Goal: Information Seeking & Learning: Learn about a topic

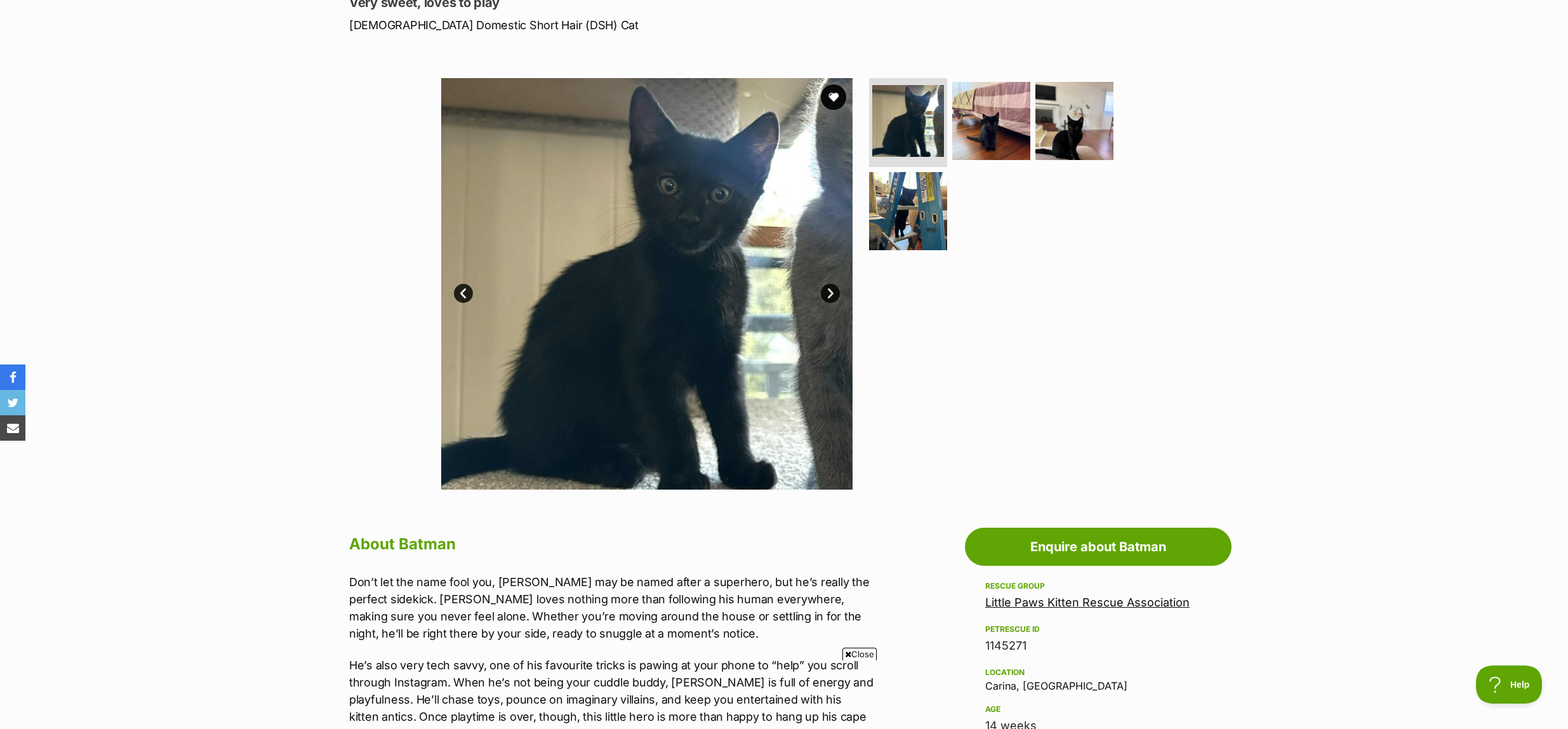
click at [847, 653] on icon at bounding box center [848, 654] width 6 height 9
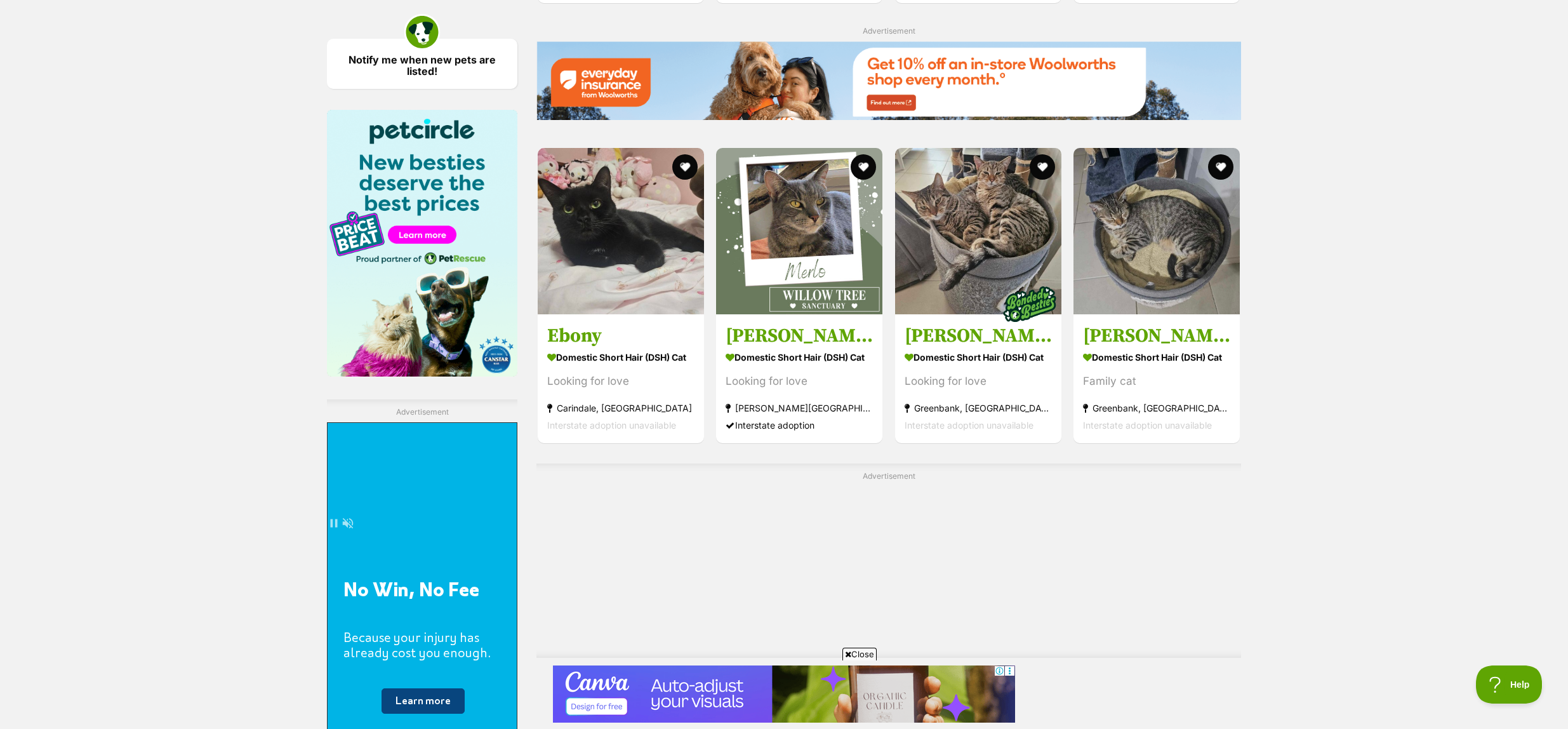
scroll to position [1852, 0]
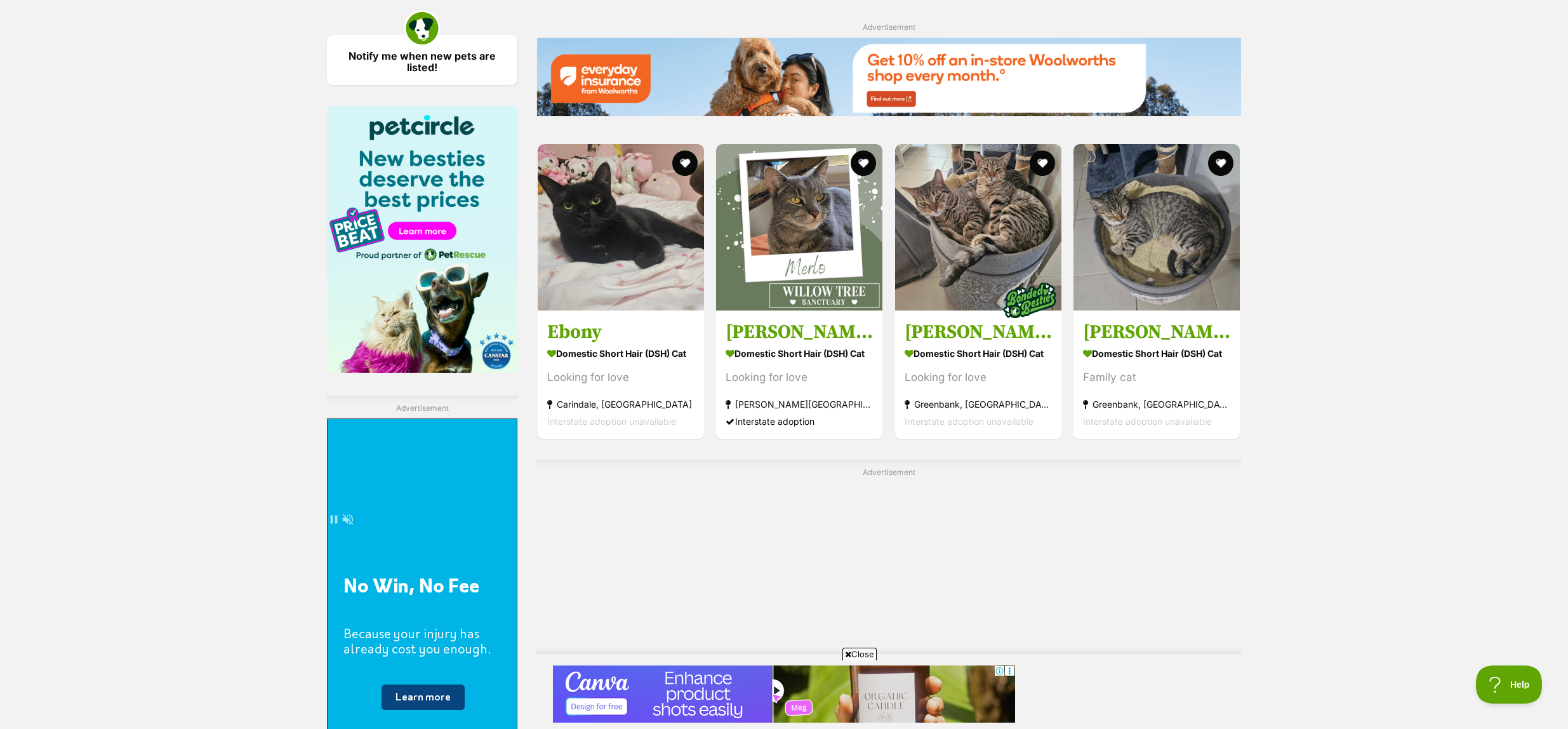
click at [843, 655] on span "Close" at bounding box center [860, 654] width 34 height 12
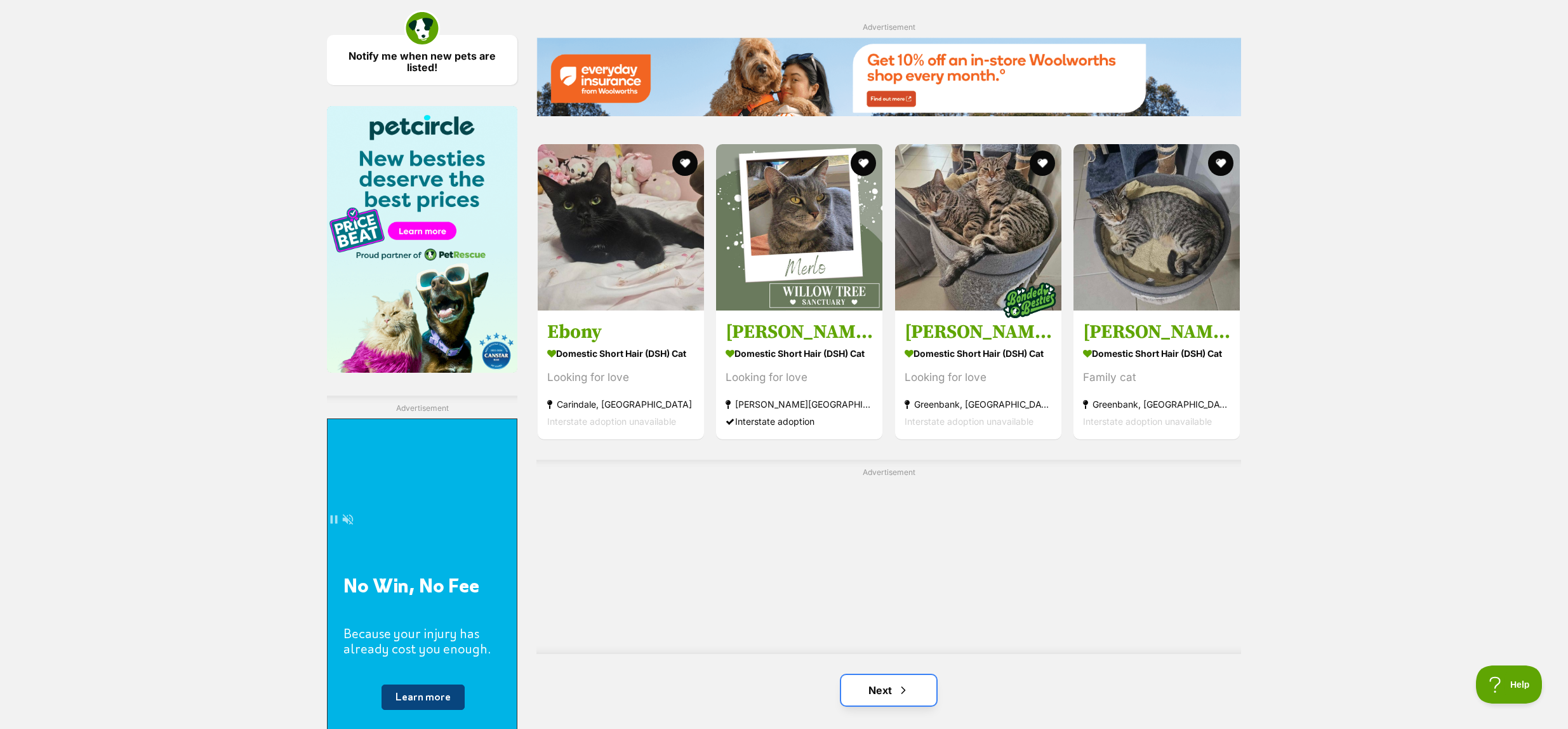
click at [889, 675] on link "Next" at bounding box center [889, 690] width 95 height 30
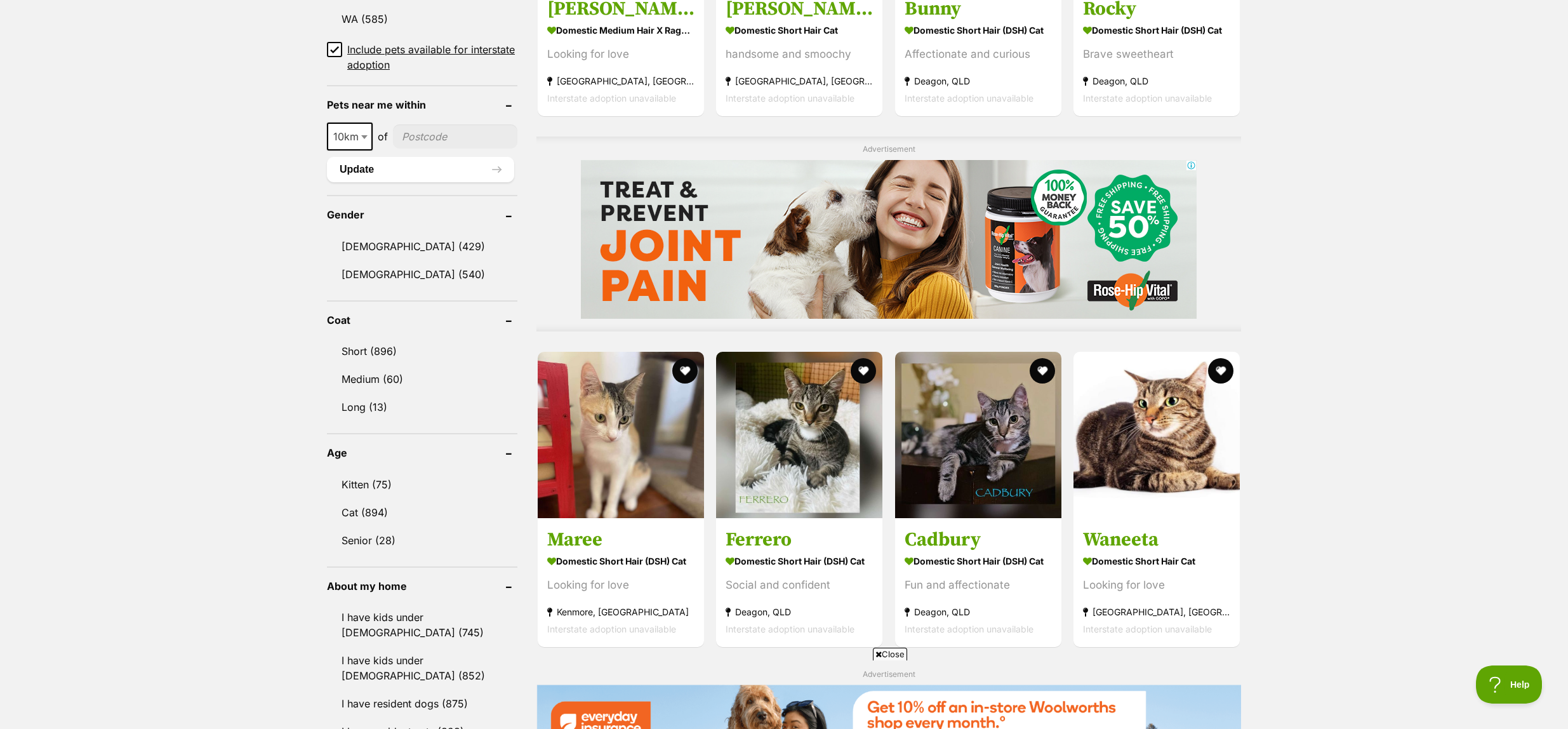
click at [879, 654] on icon at bounding box center [878, 654] width 6 height 9
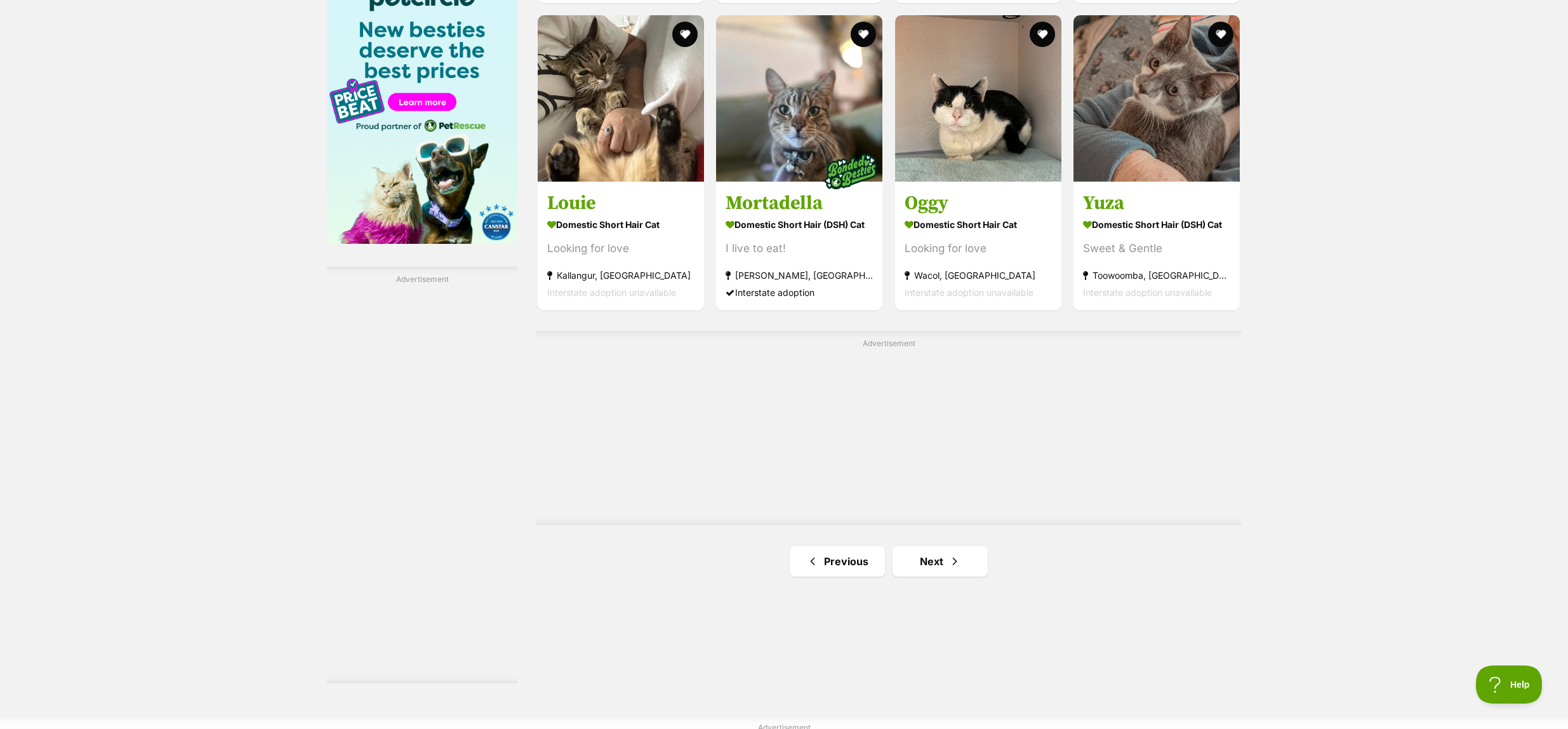
scroll to position [1986, 0]
click at [947, 563] on link "Next" at bounding box center [940, 560] width 95 height 30
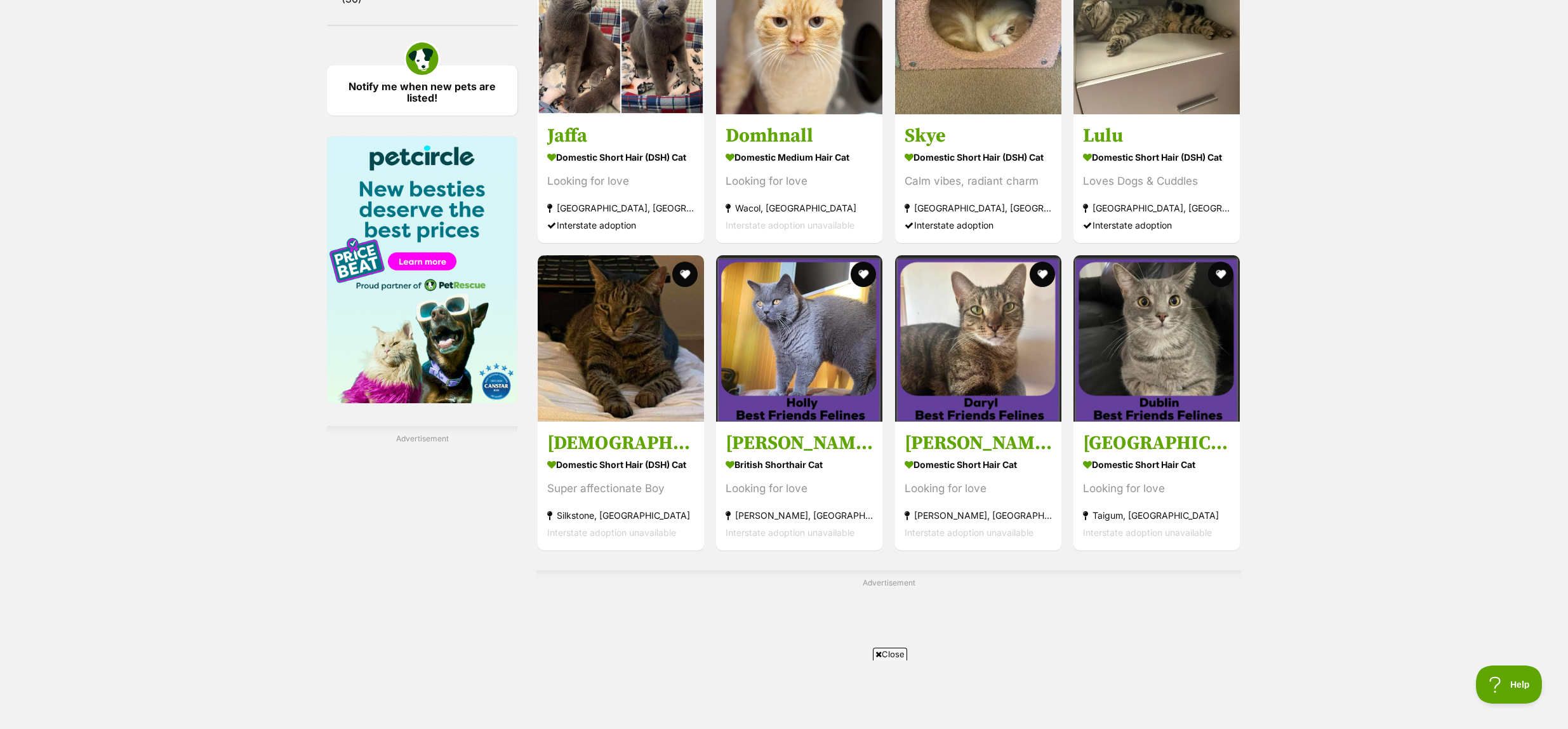
scroll to position [1855, 0]
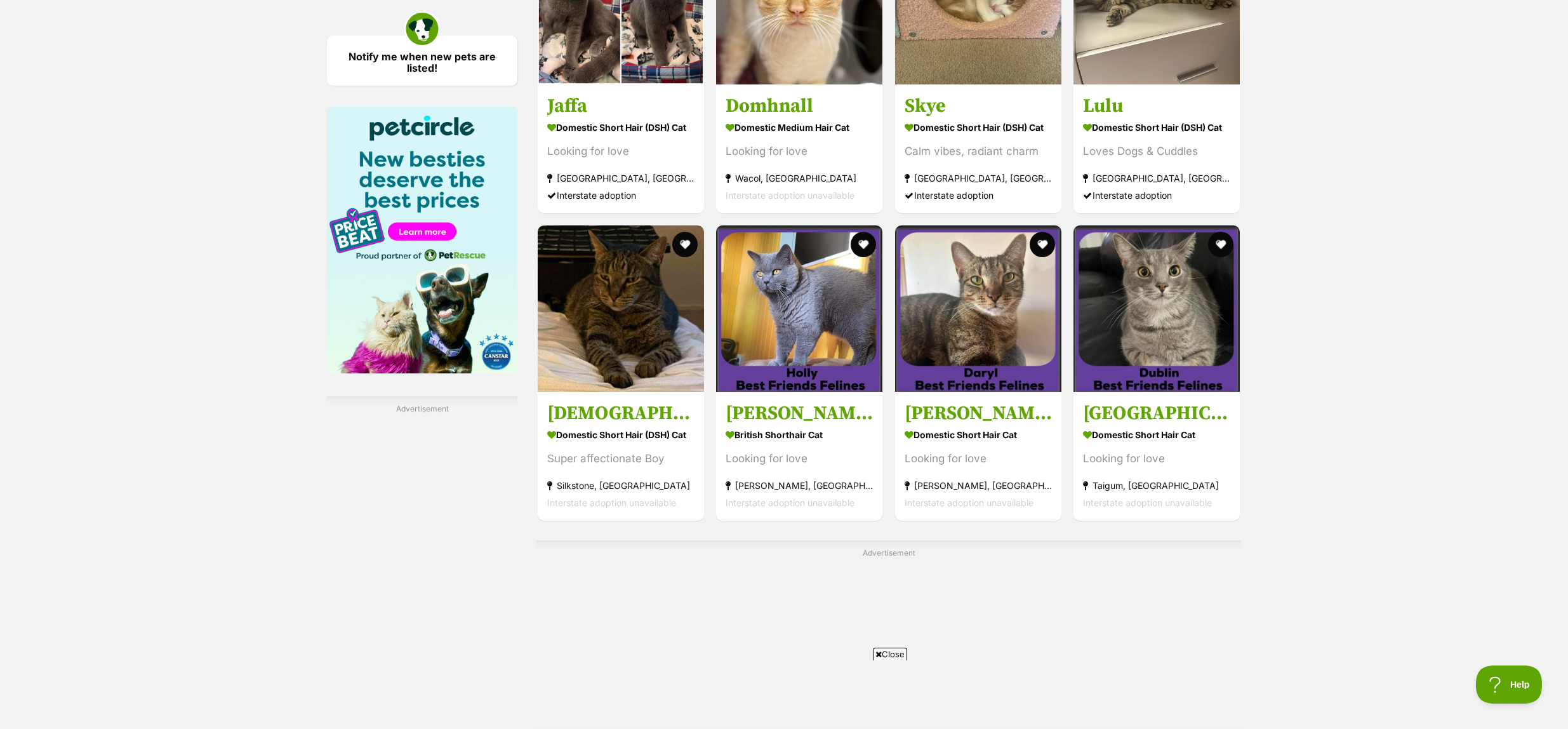
click at [876, 654] on icon at bounding box center [878, 654] width 6 height 9
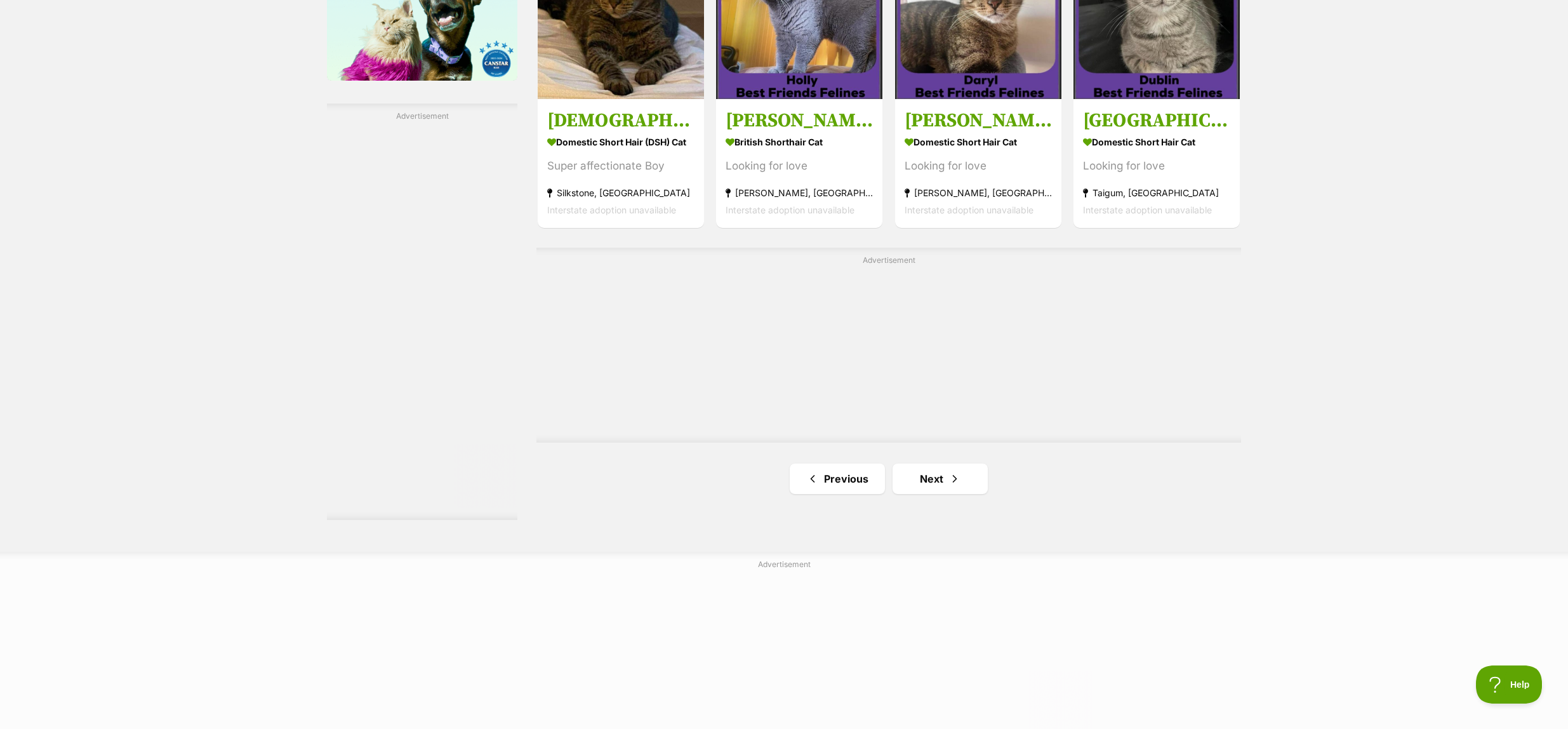
scroll to position [2151, 0]
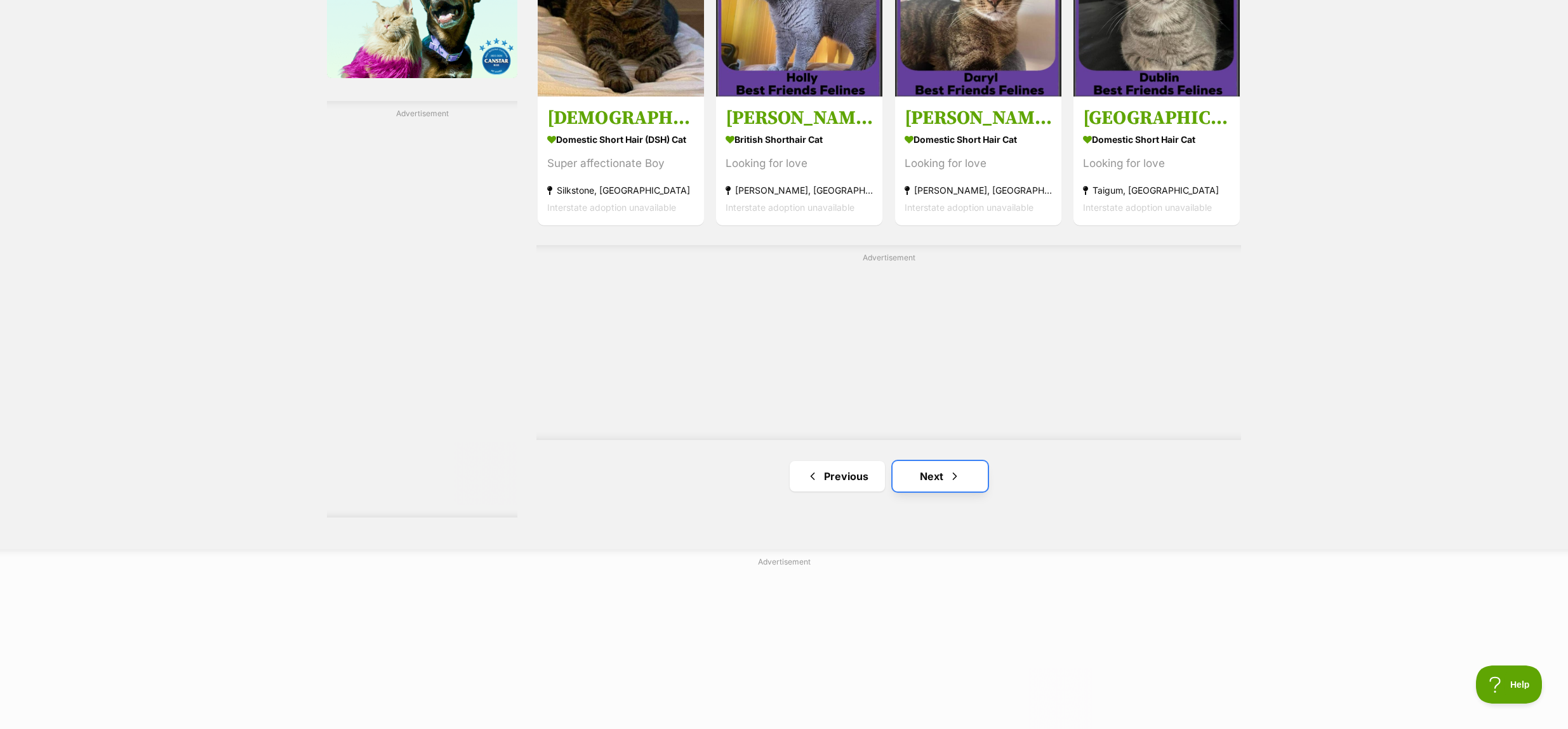
click at [966, 488] on link "Next" at bounding box center [940, 476] width 95 height 30
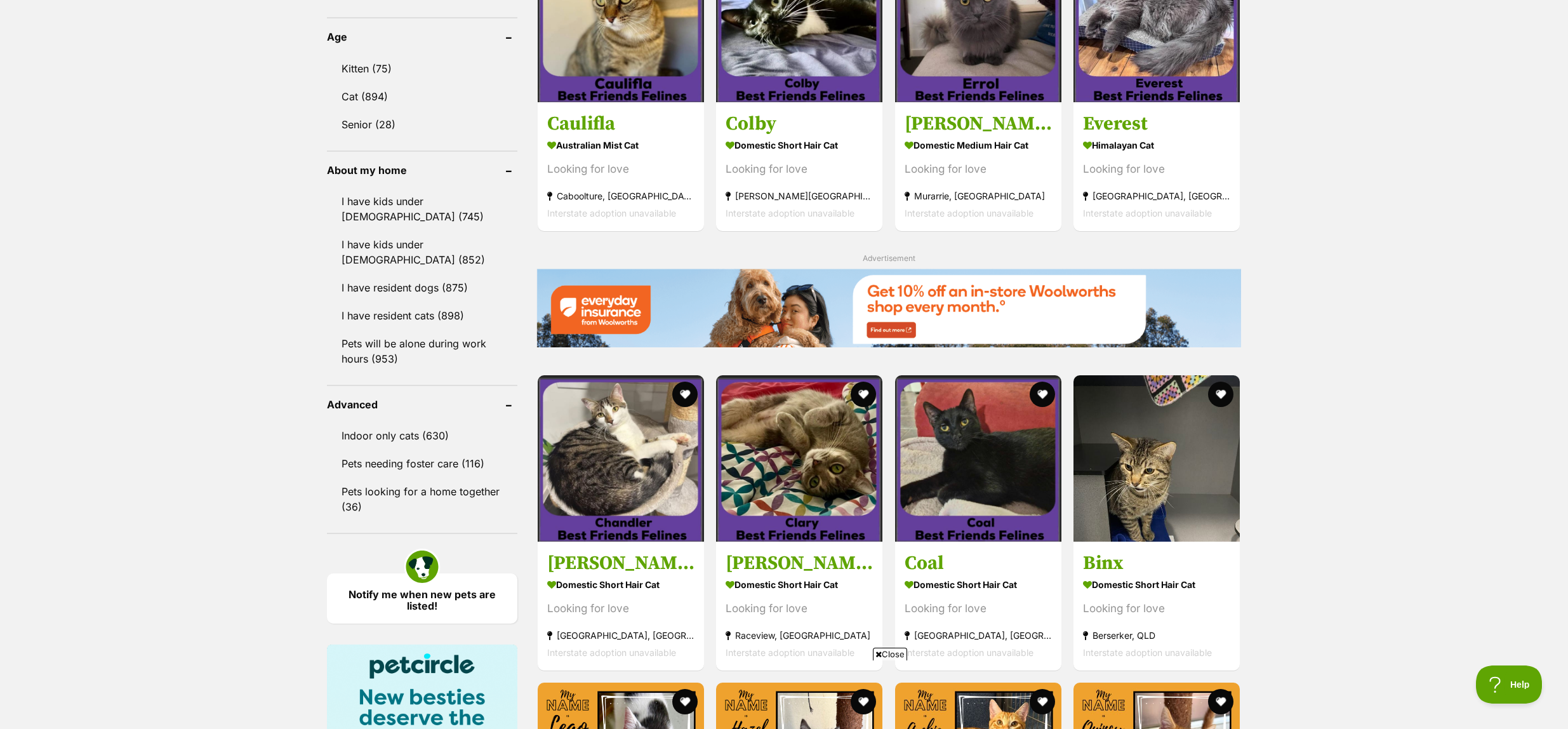
scroll to position [1319, 0]
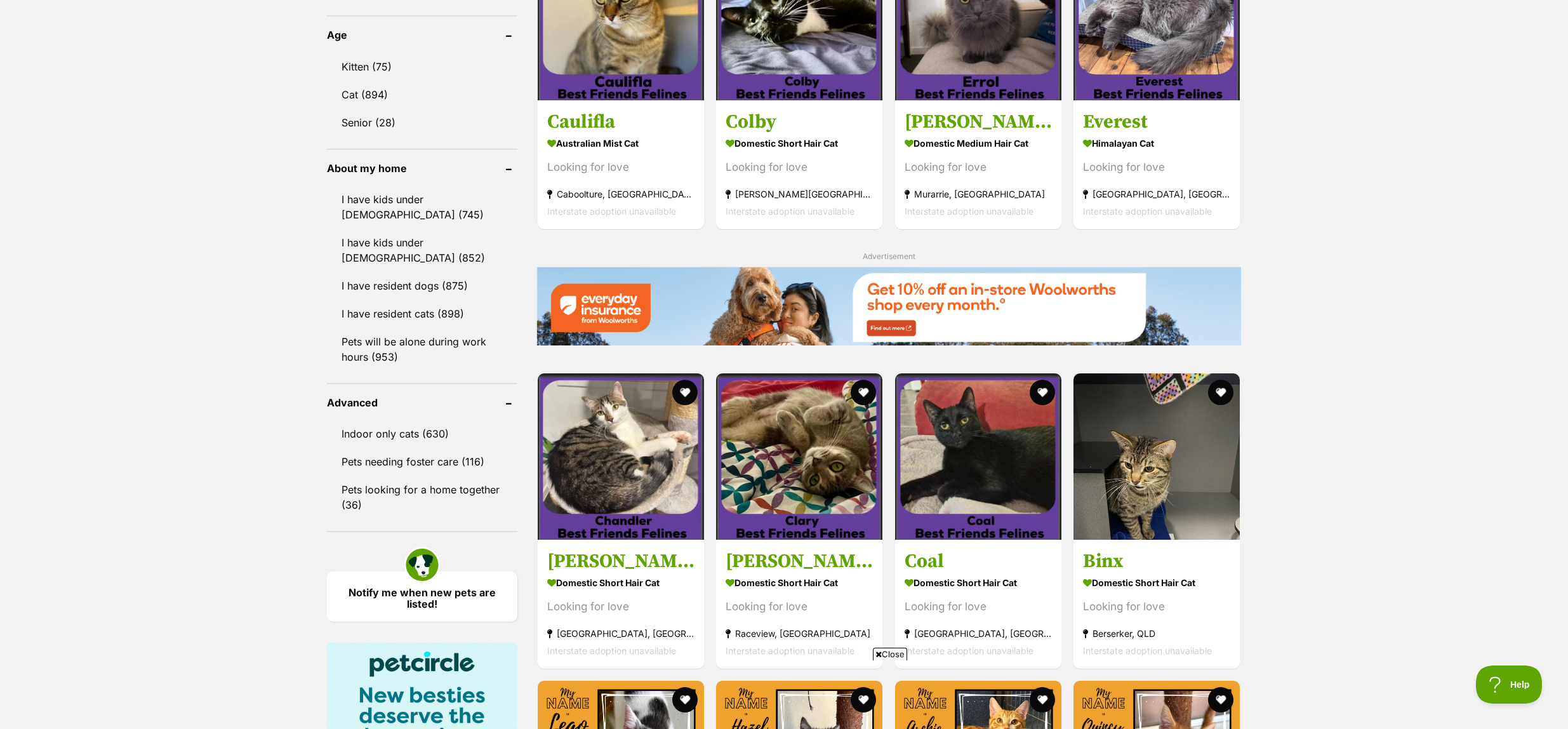
click at [877, 656] on icon at bounding box center [878, 654] width 6 height 9
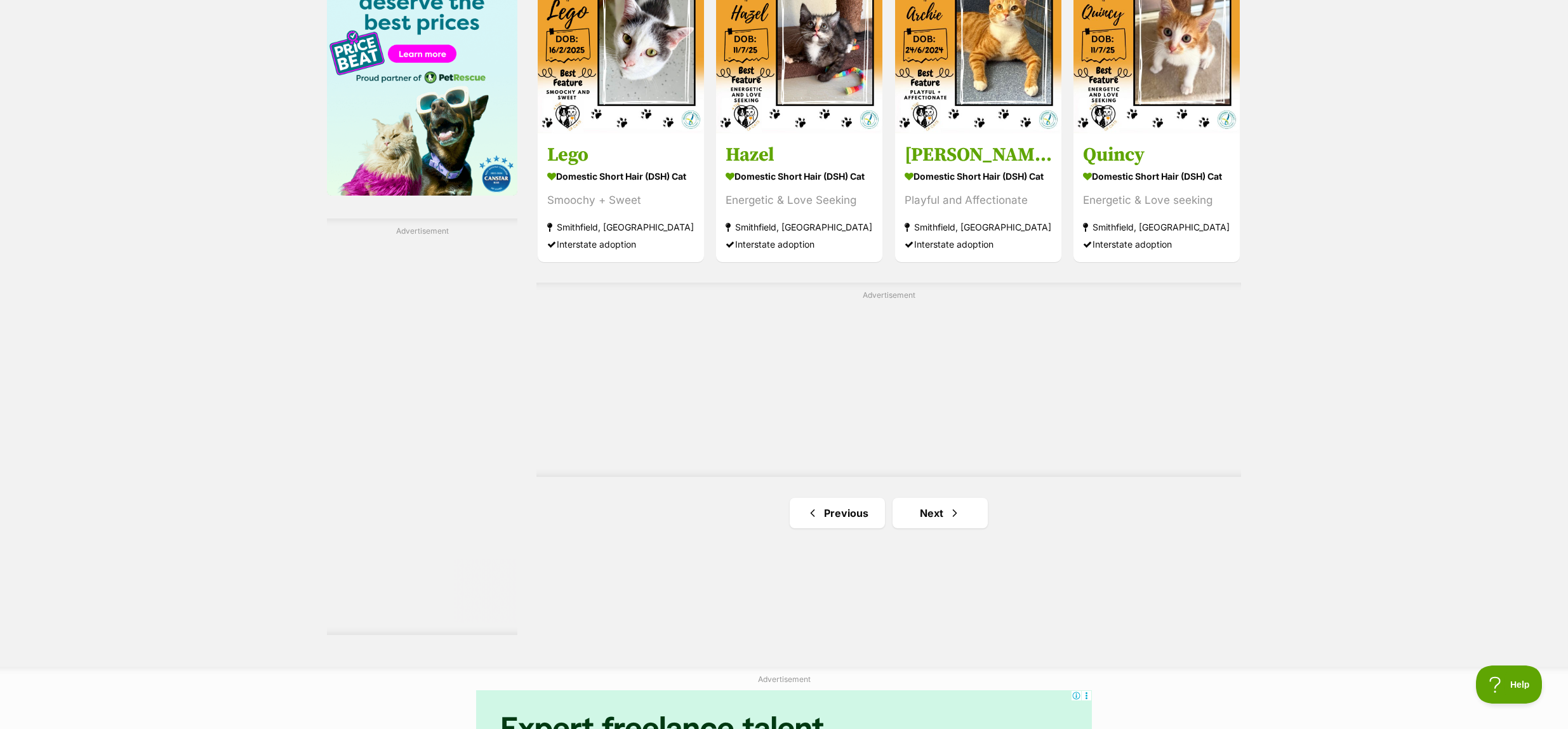
scroll to position [2038, 0]
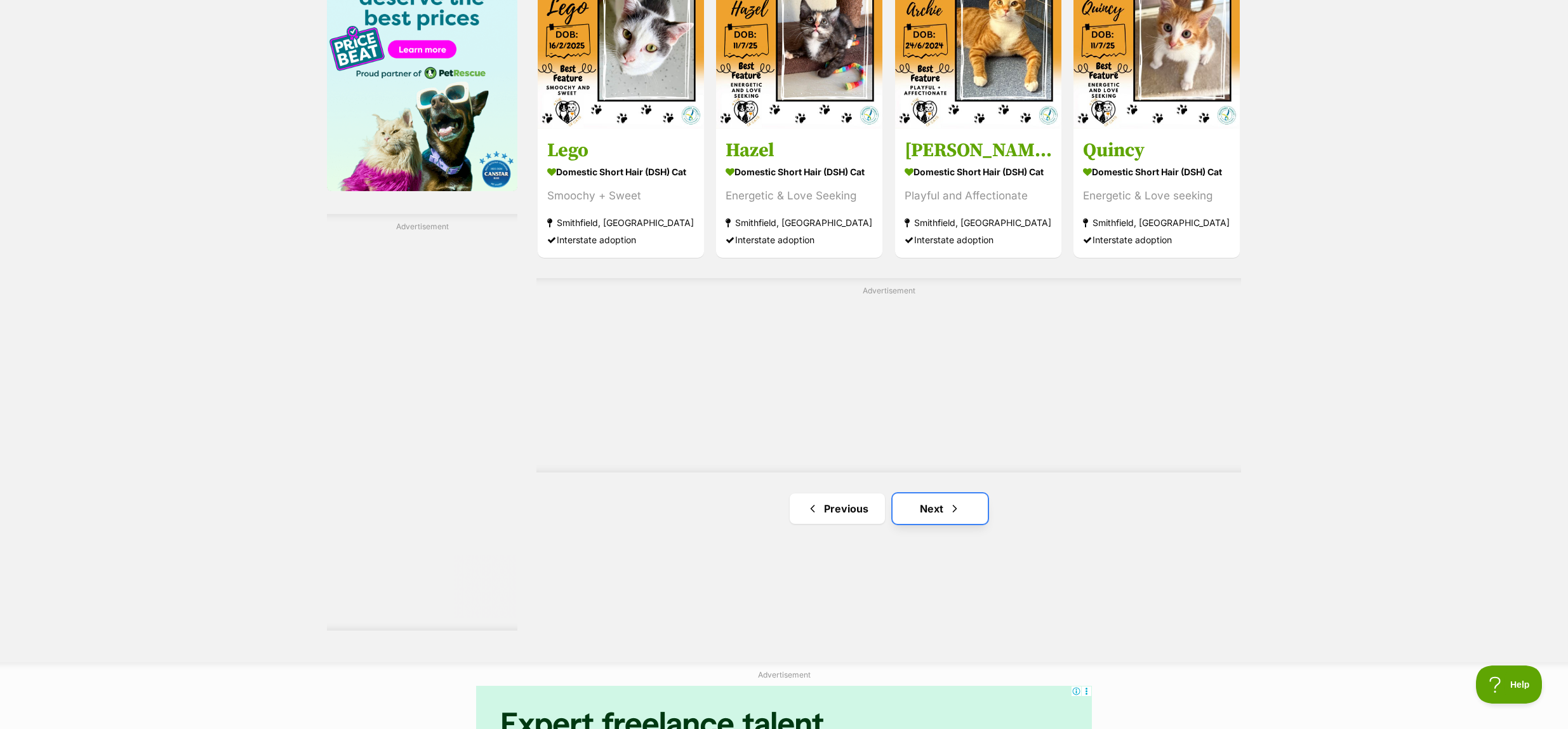
click at [937, 510] on link "Next" at bounding box center [940, 508] width 95 height 30
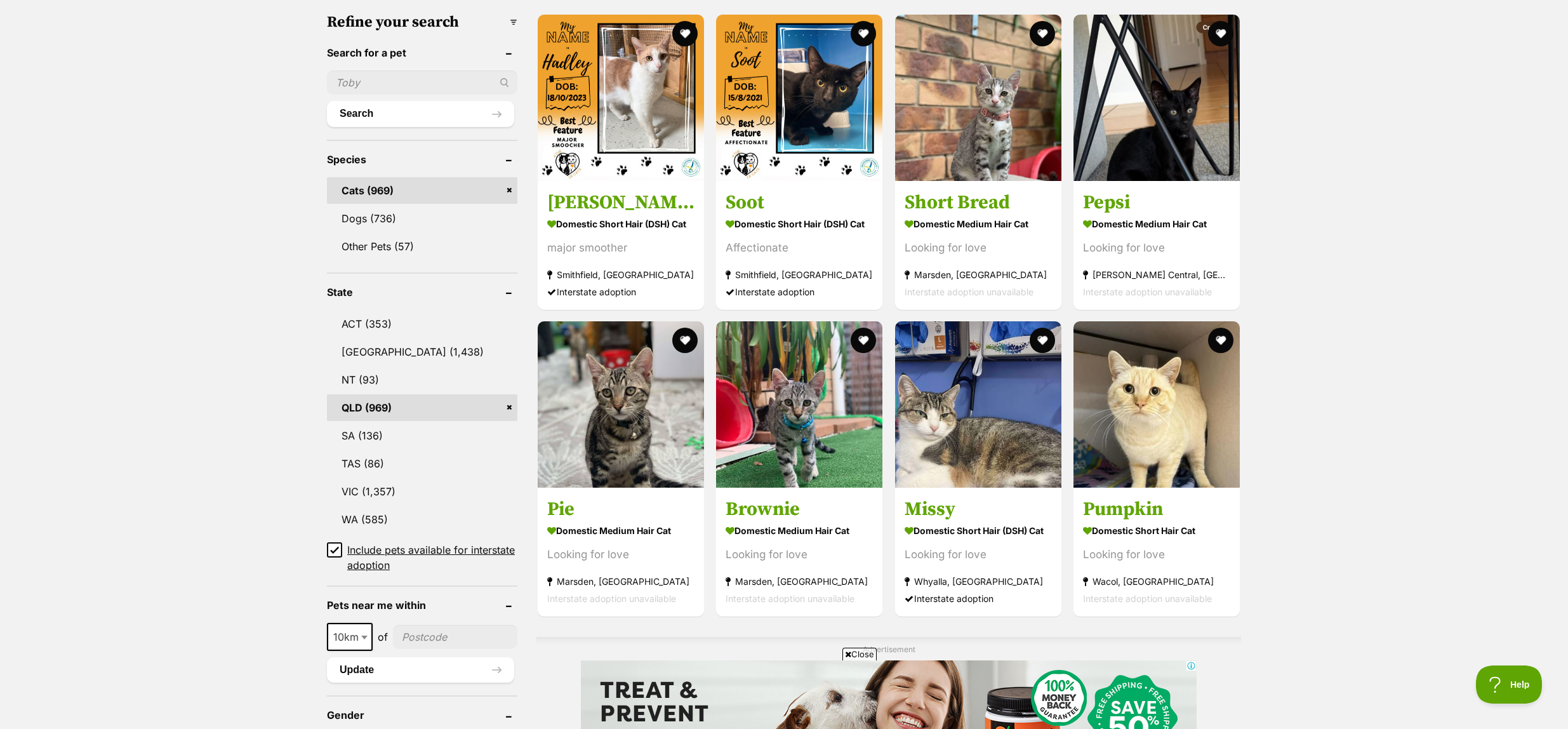
scroll to position [404, 0]
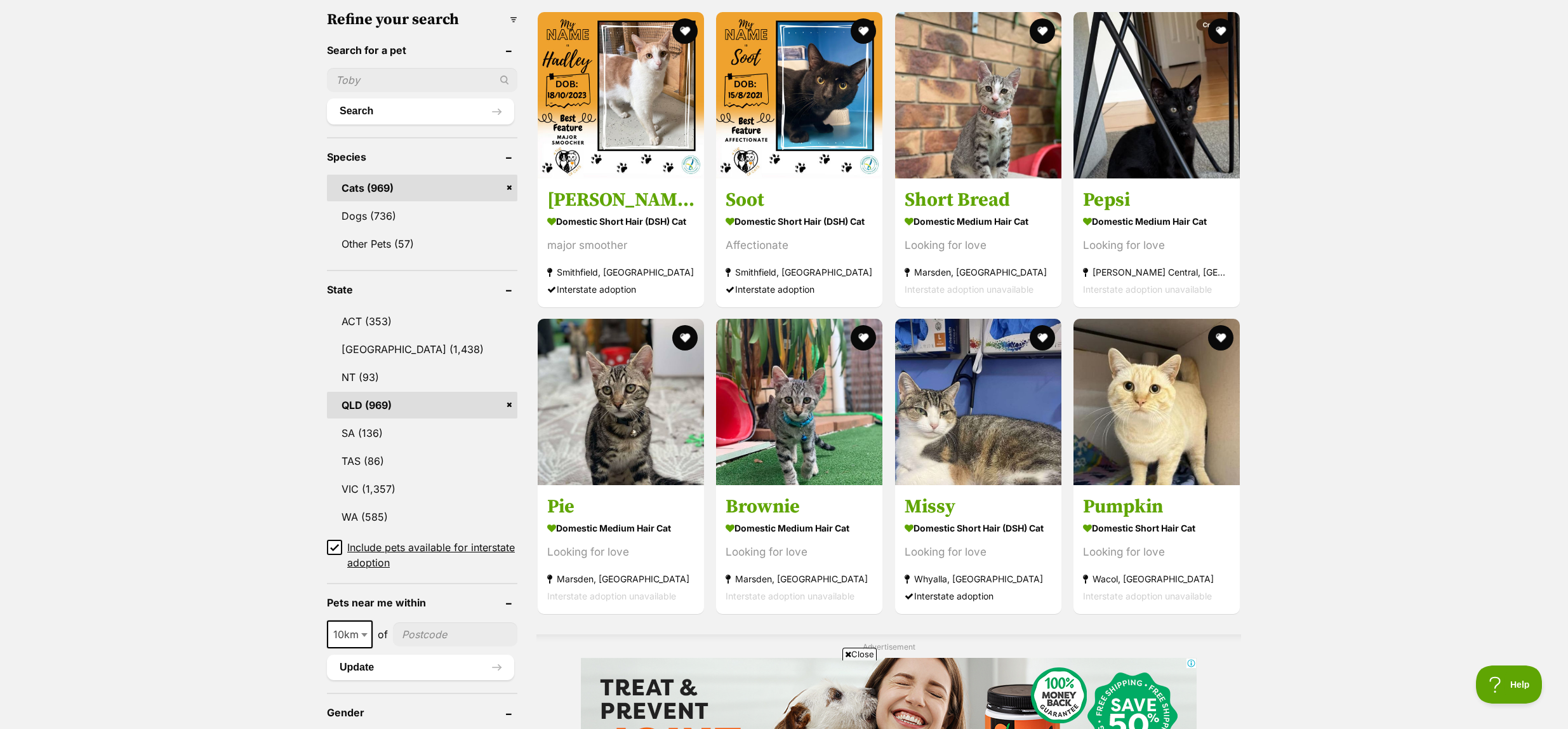
click at [850, 655] on span "Close" at bounding box center [860, 654] width 34 height 12
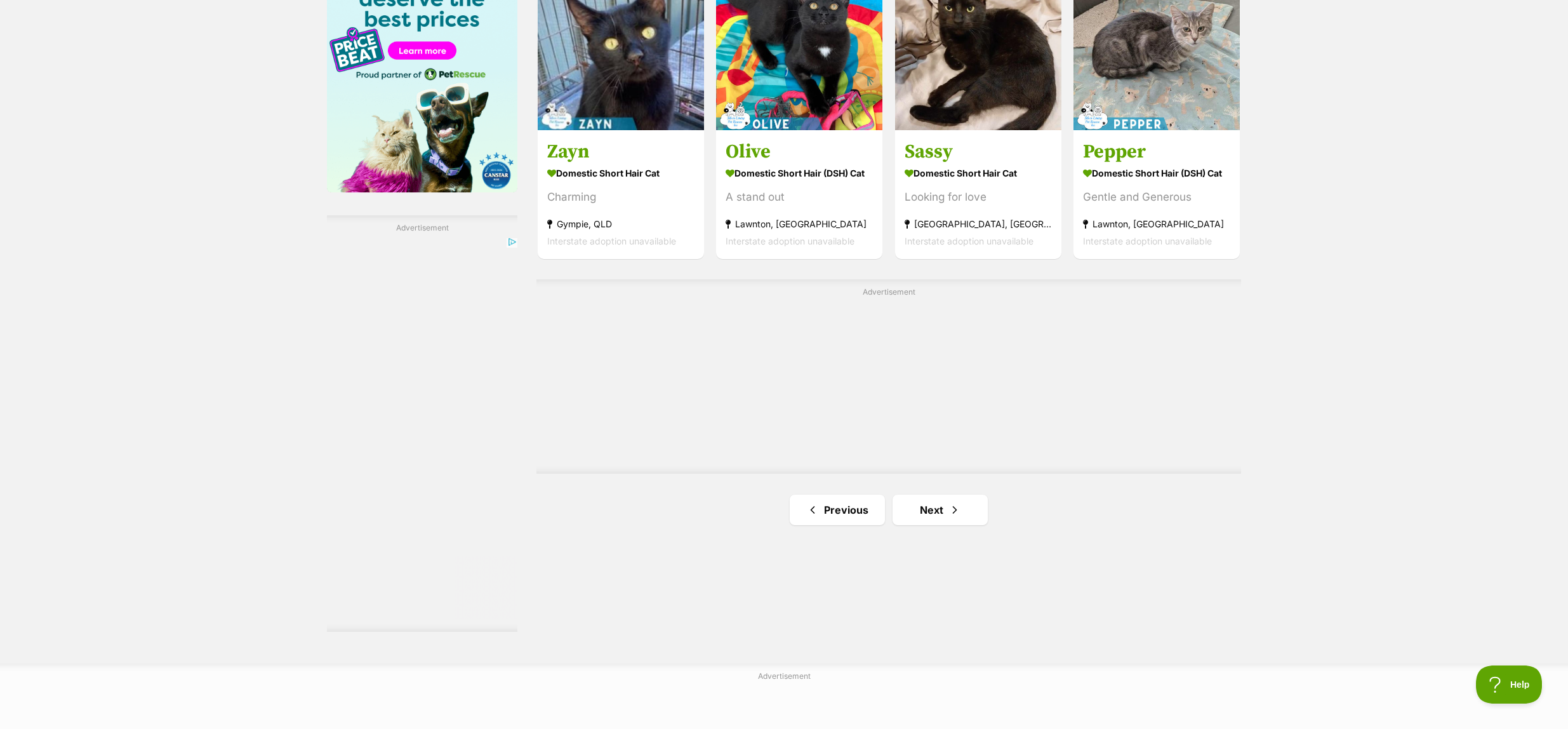
scroll to position [2068, 0]
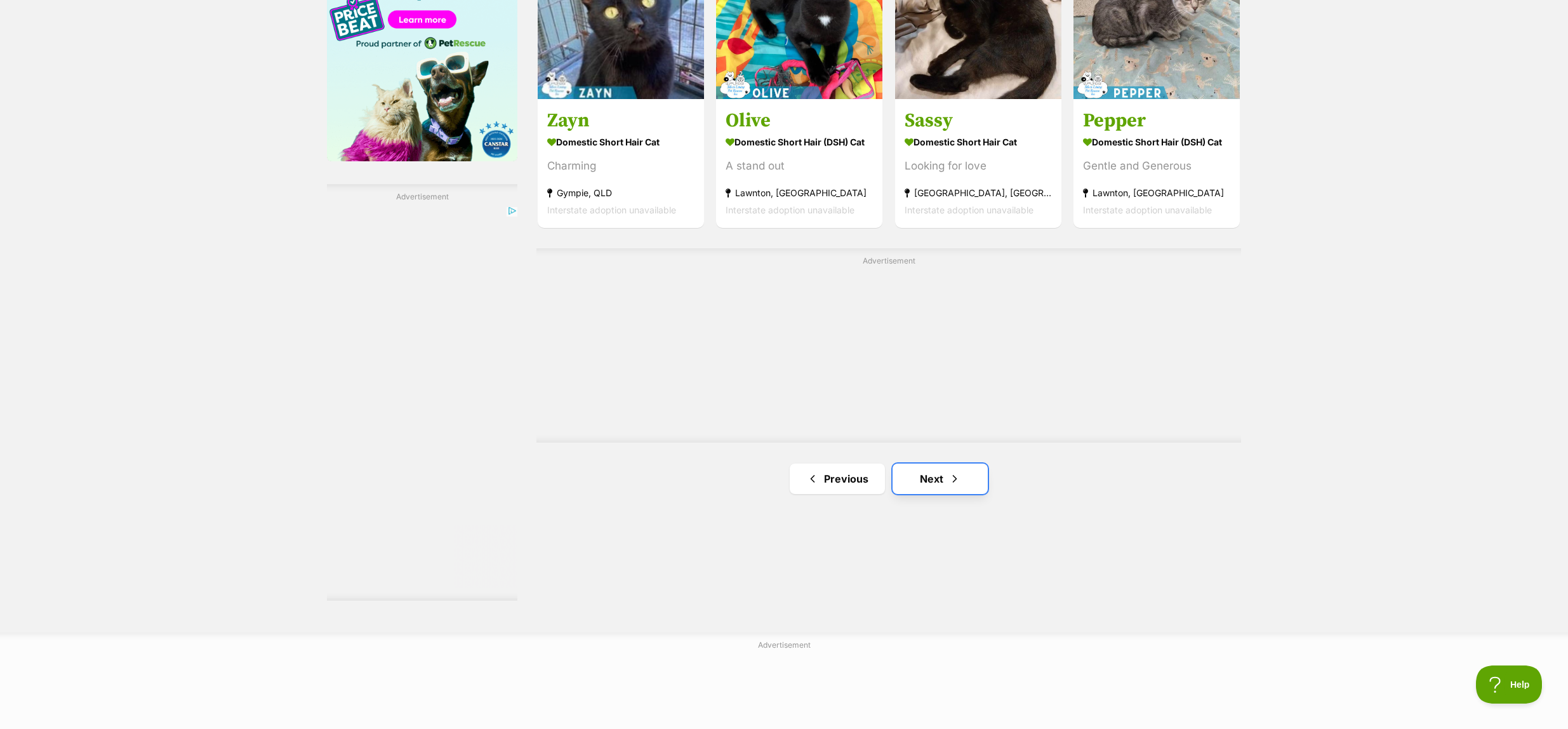
click at [951, 479] on span "Next page" at bounding box center [955, 479] width 12 height 16
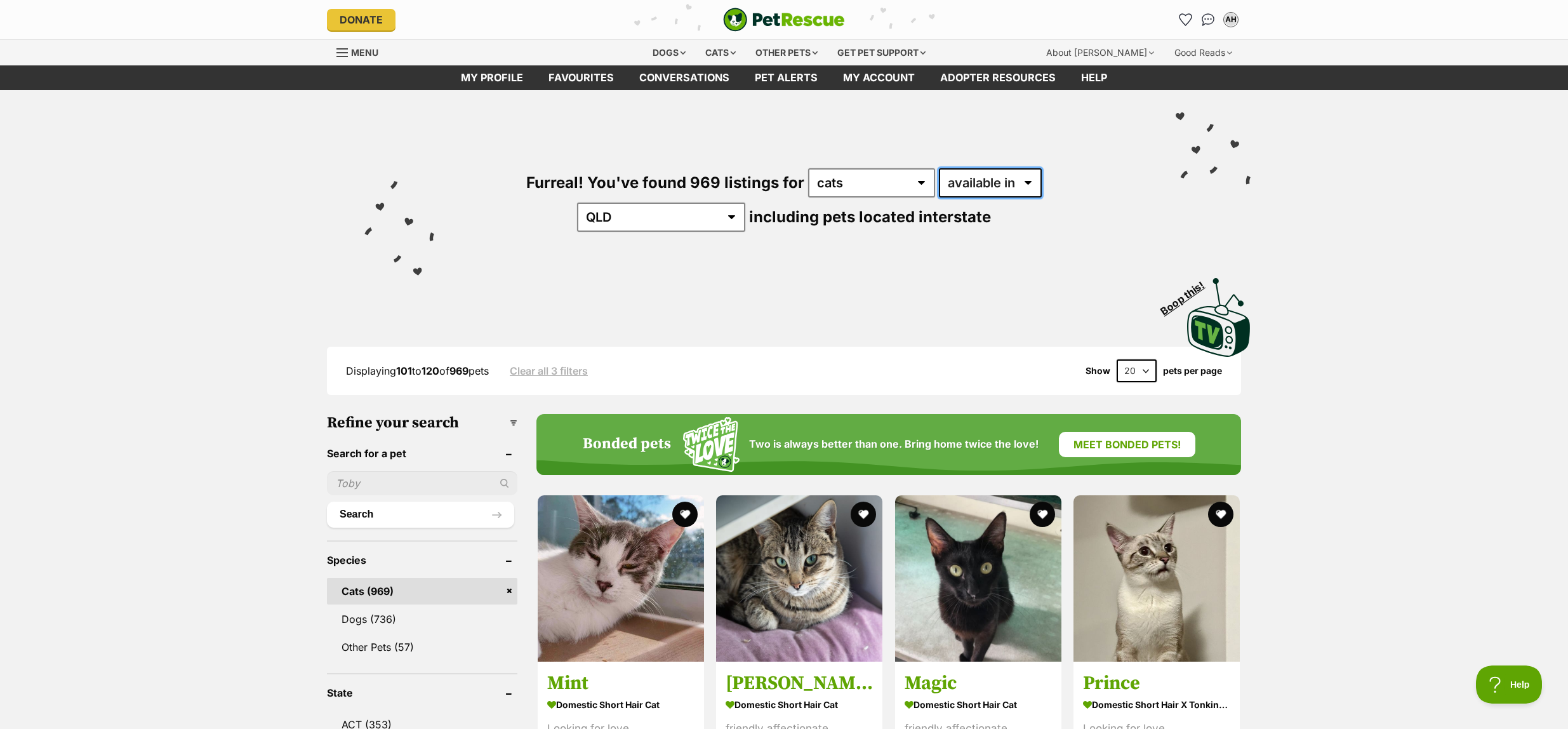
click at [939, 184] on select "available in located in" at bounding box center [991, 183] width 103 height 29
select select "disabled"
click at [939, 169] on select "available in located in" at bounding box center [991, 183] width 103 height 29
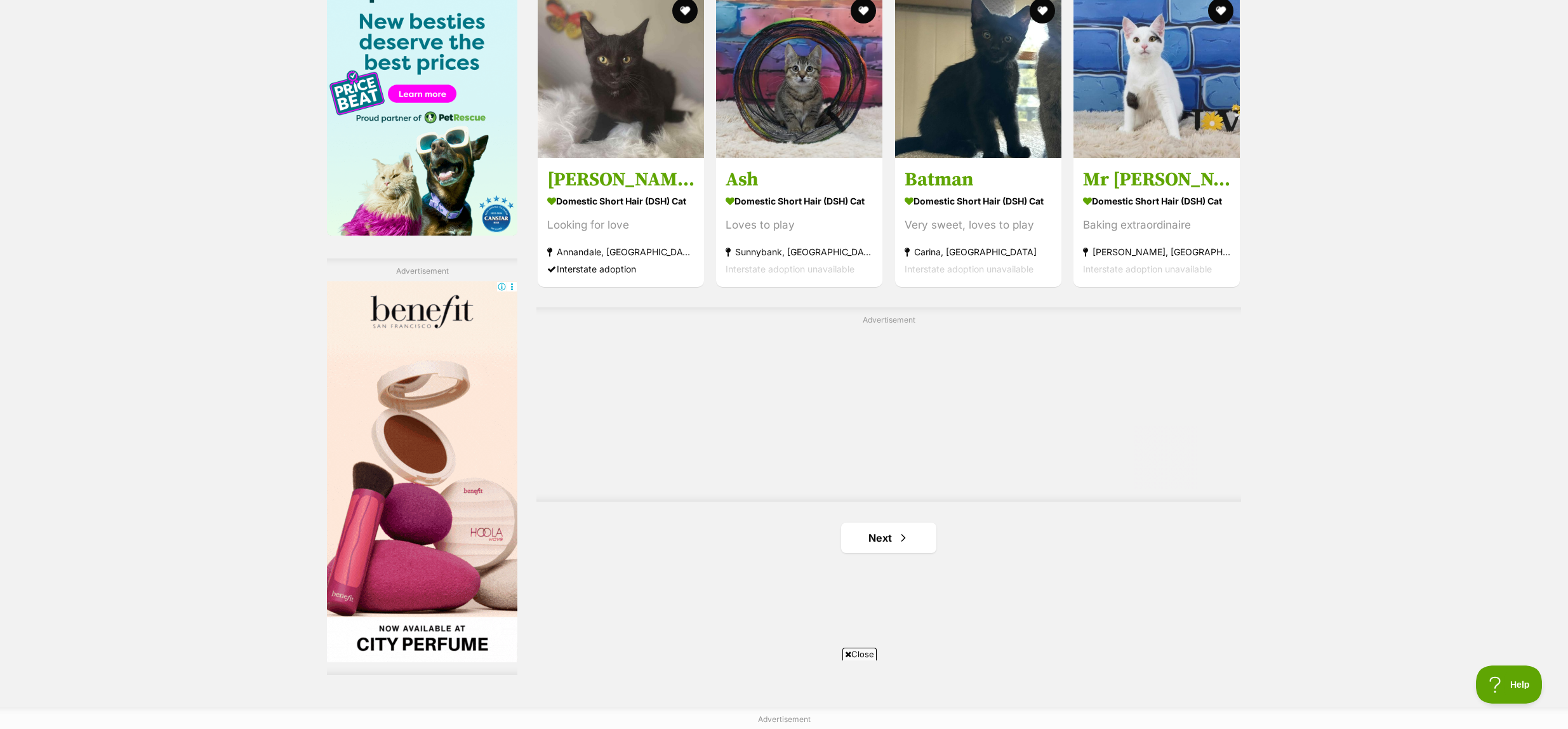
scroll to position [2207, 0]
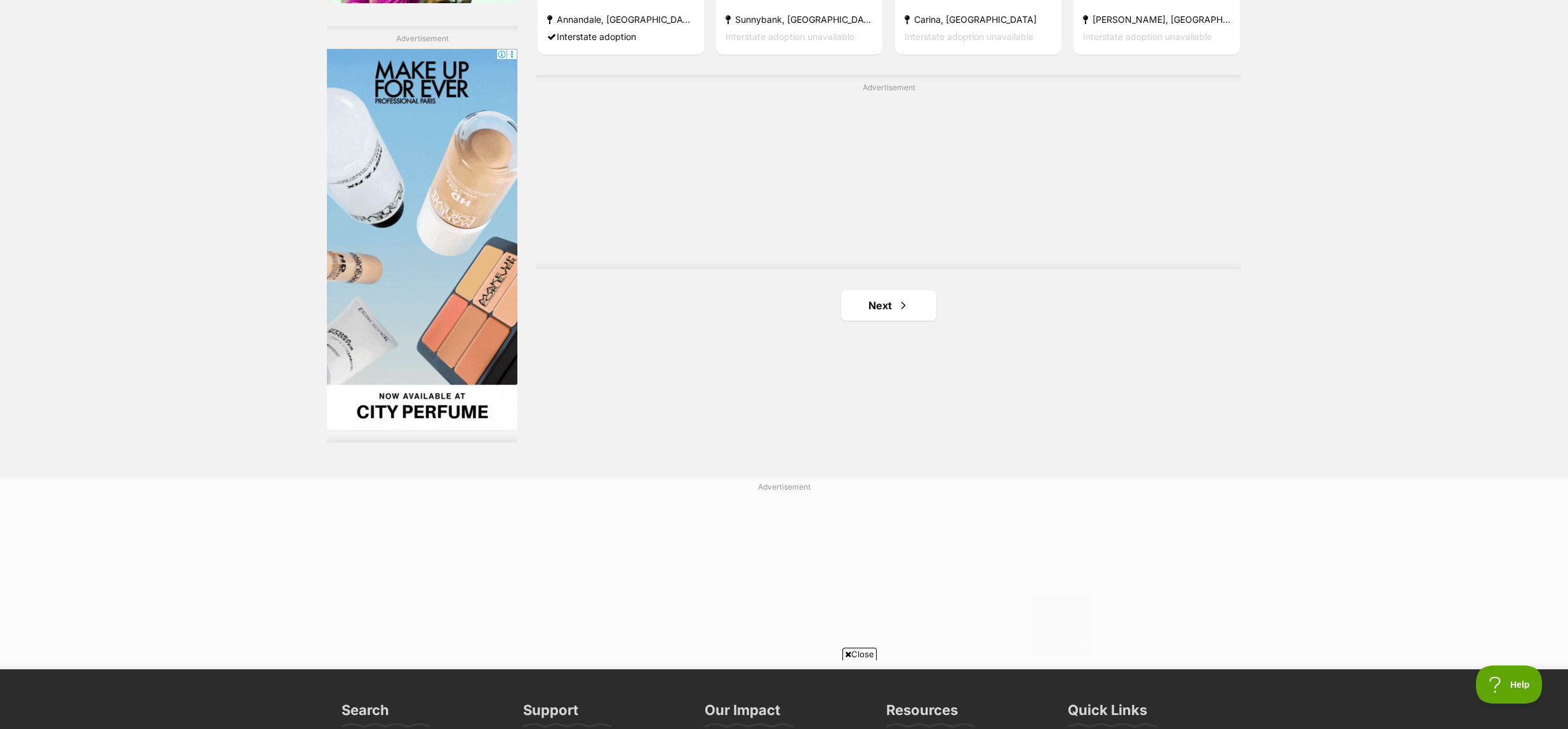
drag, startPoint x: 1143, startPoint y: 420, endPoint x: 906, endPoint y: 1, distance: 481.4
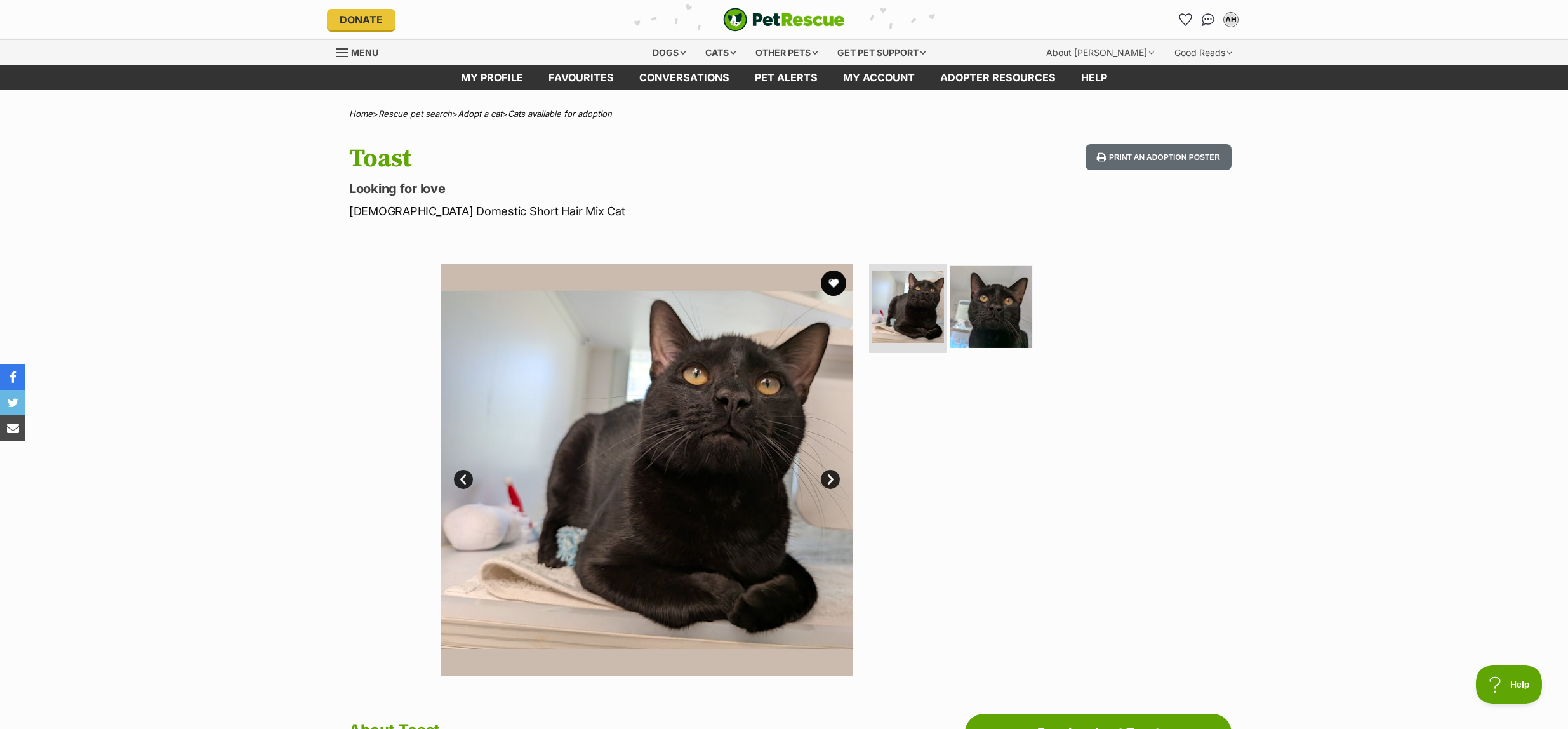
click at [1001, 310] on img at bounding box center [991, 307] width 82 height 82
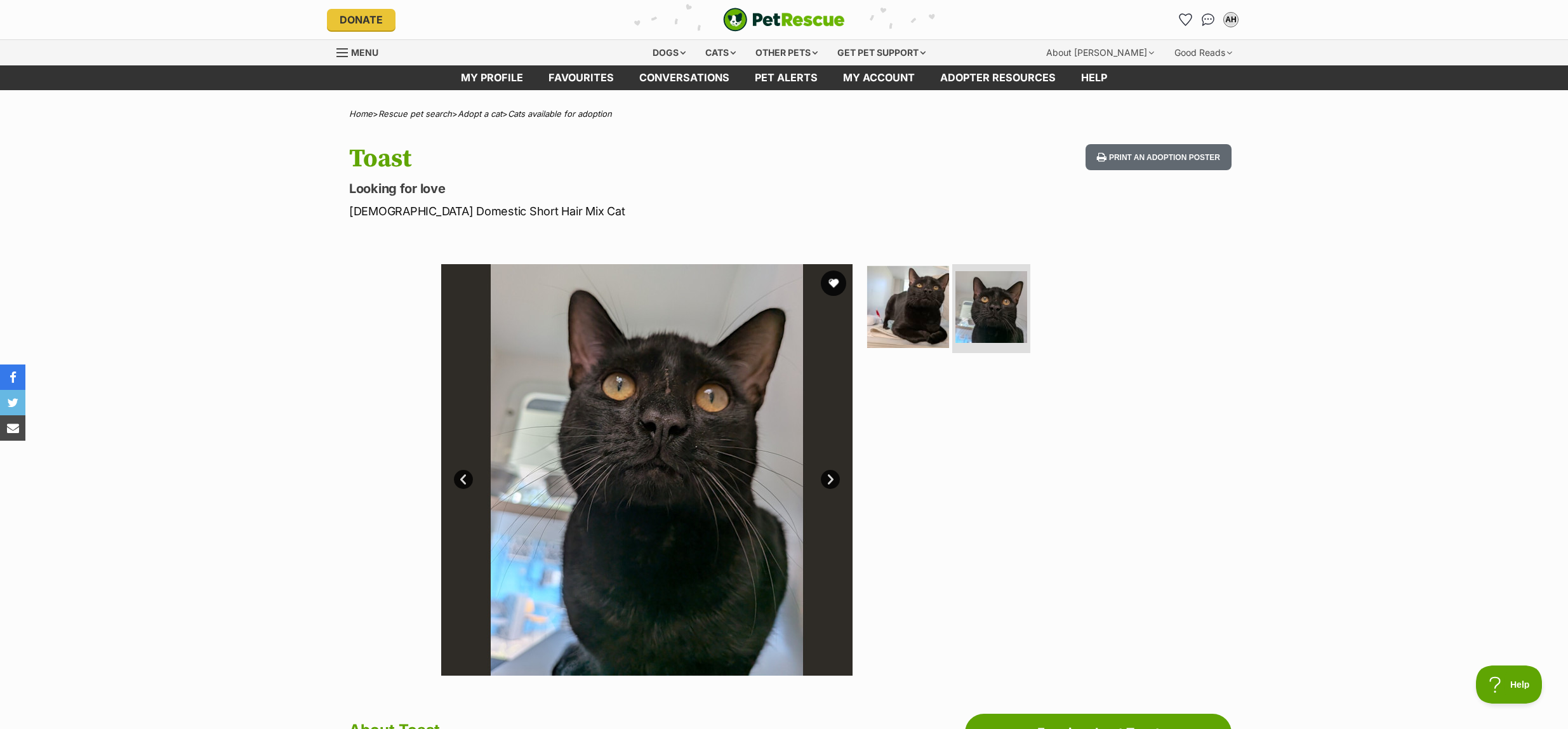
click at [910, 296] on img at bounding box center [908, 307] width 82 height 82
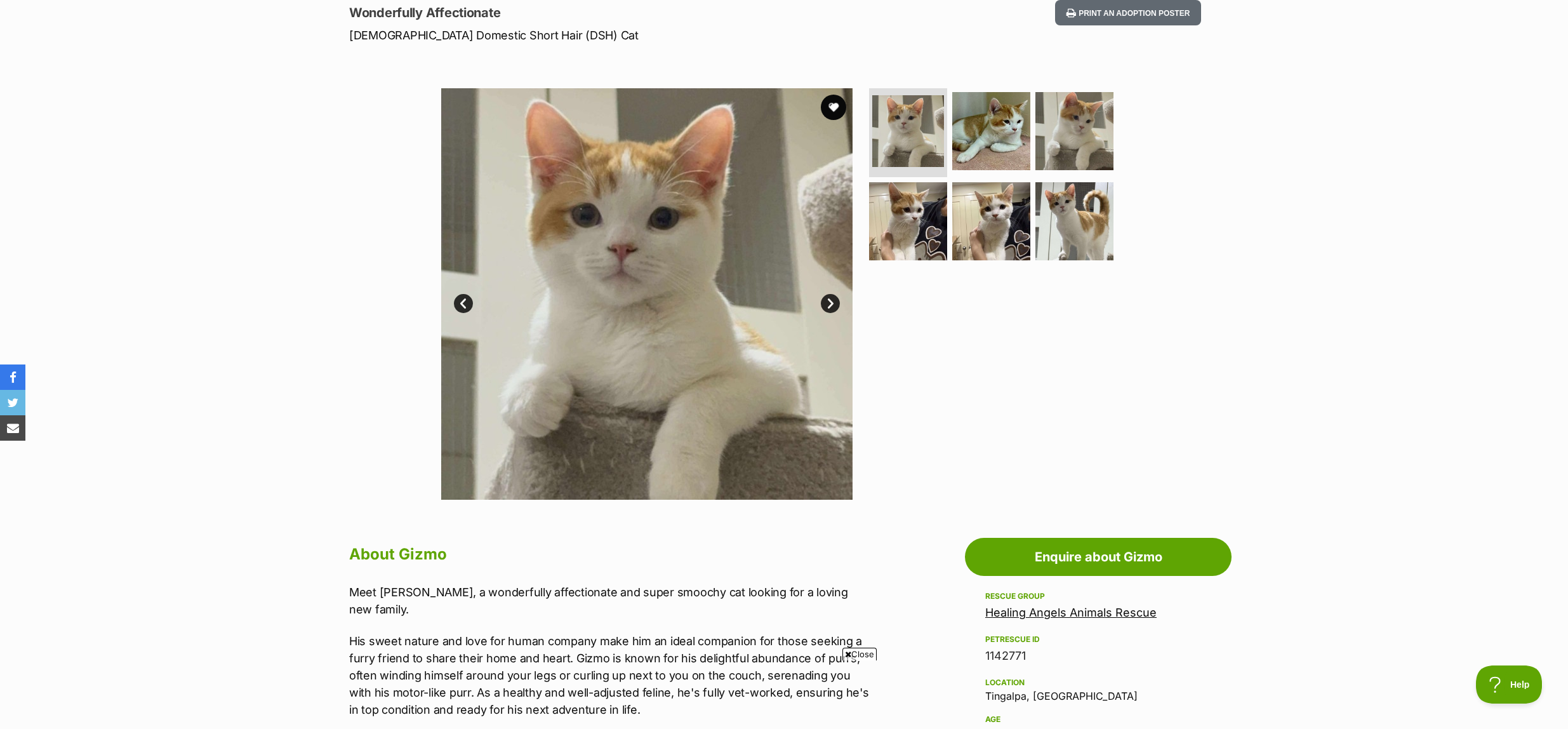
scroll to position [172, 0]
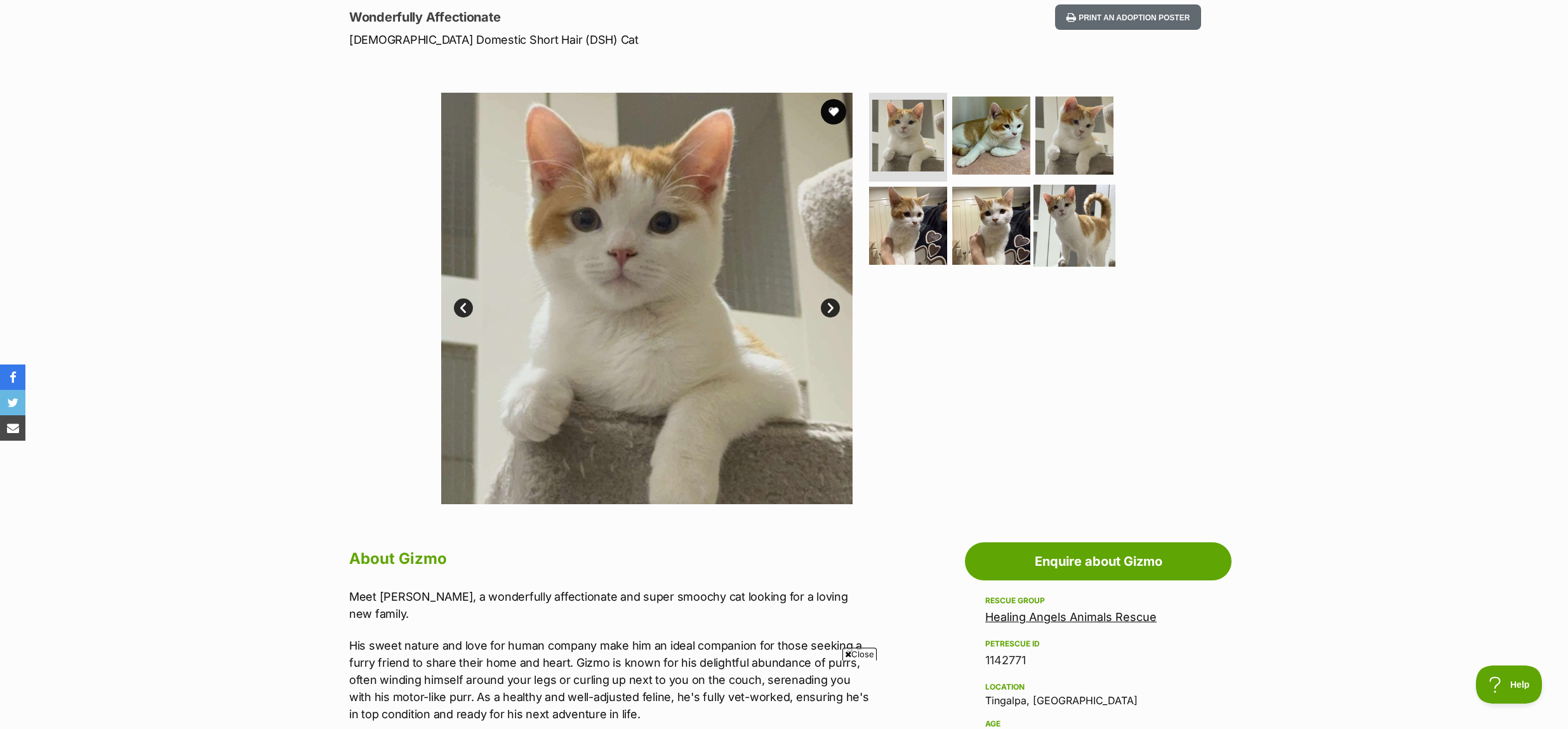
click at [1052, 231] on img at bounding box center [1074, 225] width 82 height 82
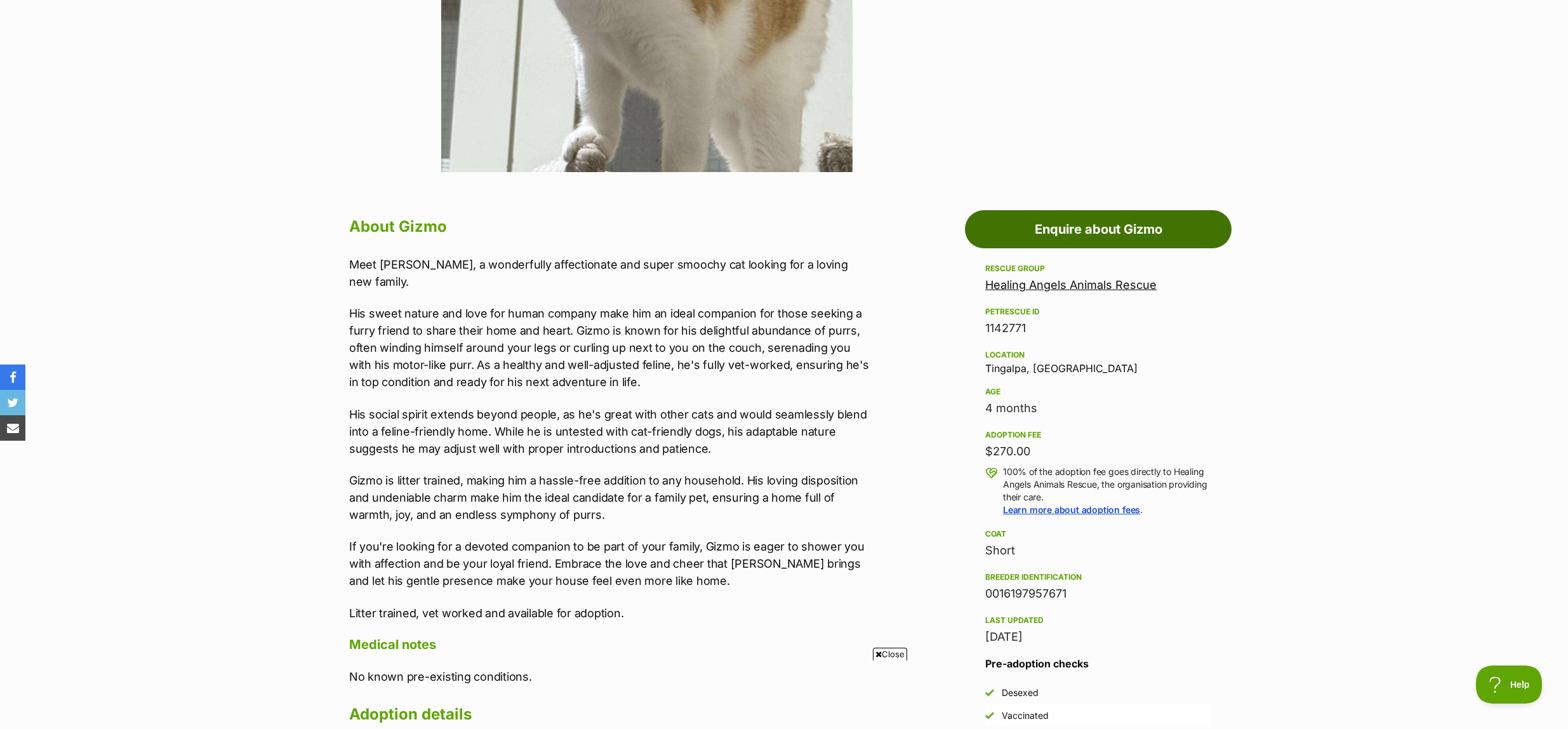
scroll to position [578, 0]
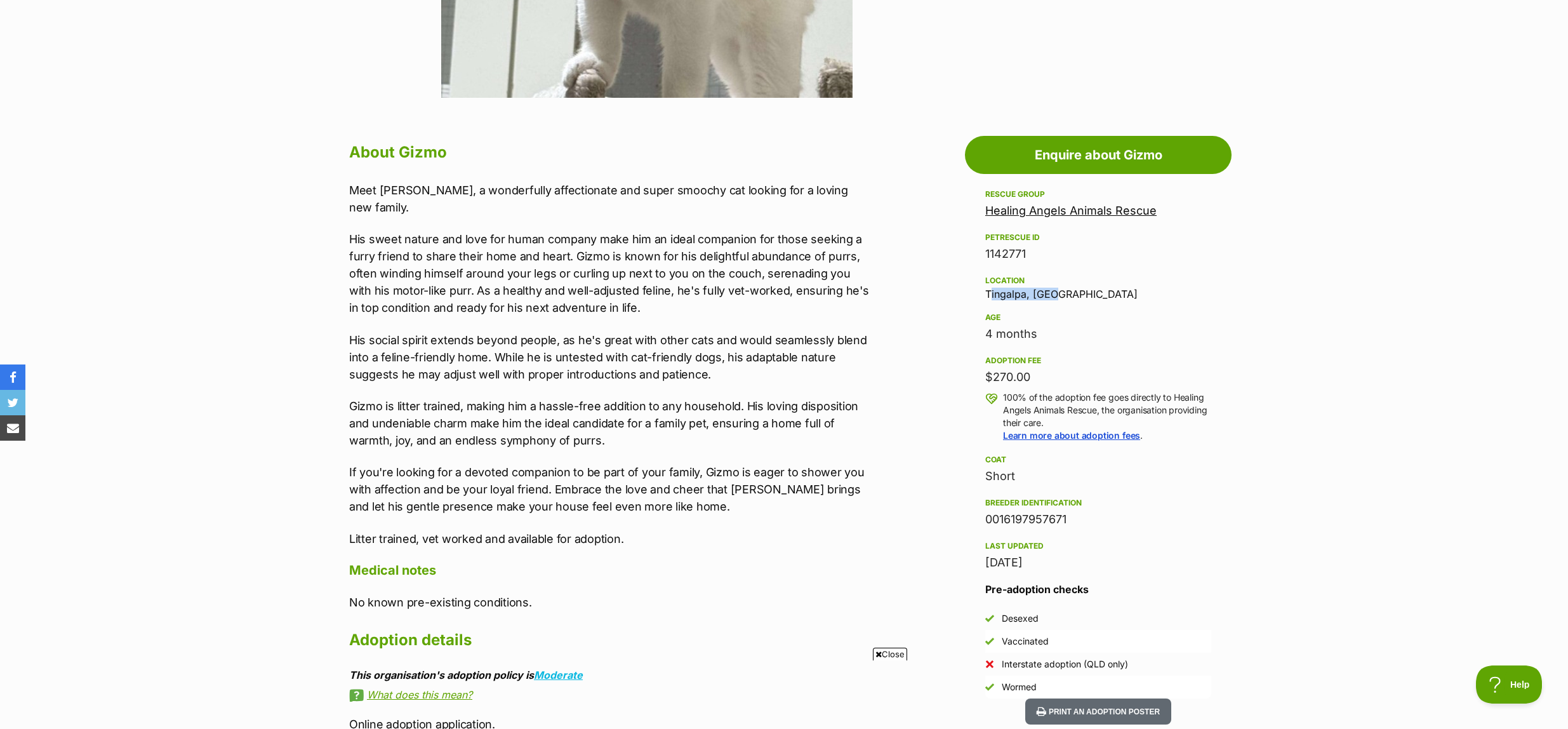
drag, startPoint x: 1099, startPoint y: 297, endPoint x: 984, endPoint y: 293, distance: 115.1
click at [984, 293] on aside "Rescue group Healing Angels Animals Rescue PetRescue ID 1142771 Location [GEOGR…" at bounding box center [1098, 443] width 267 height 512
copy div "Tingalpa, [GEOGRAPHIC_DATA]"
